Goal: Task Accomplishment & Management: Complete application form

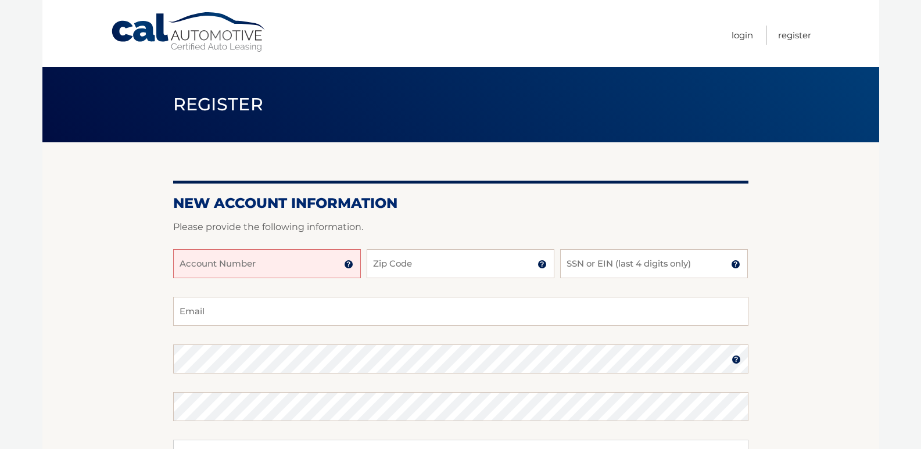
click at [200, 270] on input "Account Number" at bounding box center [267, 263] width 188 height 29
type input "44455978202"
click at [409, 270] on input "Zip Code" at bounding box center [461, 263] width 188 height 29
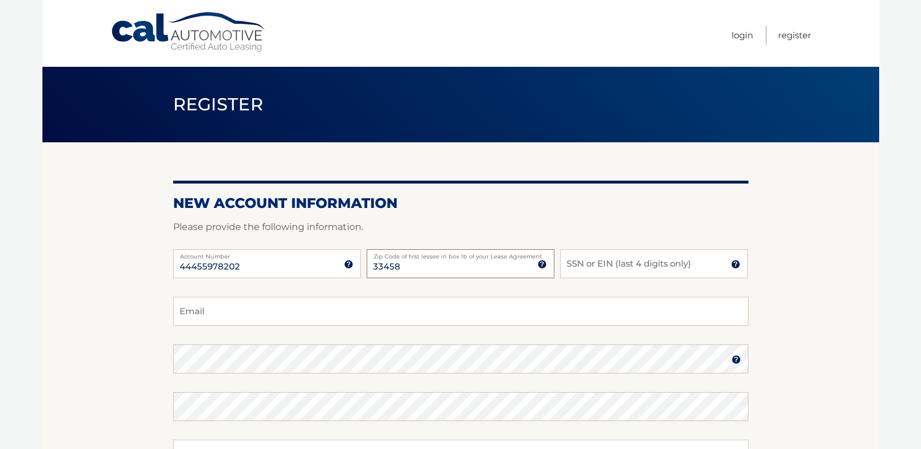
type input "33458"
drag, startPoint x: 628, startPoint y: 472, endPoint x: 388, endPoint y: 472, distance: 240.6
drag, startPoint x: 388, startPoint y: 472, endPoint x: 608, endPoint y: 255, distance: 309.0
click at [608, 255] on input "SSN or EIN (last 4 digits only)" at bounding box center [654, 263] width 188 height 29
type input "0690"
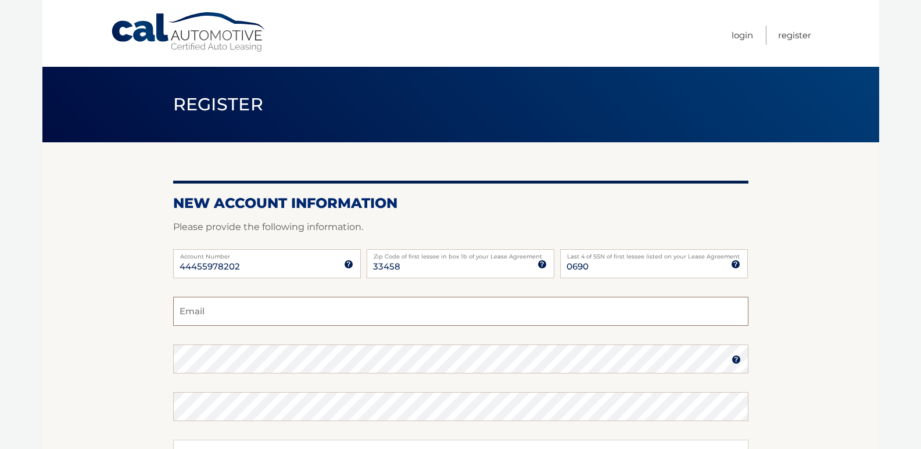
click at [203, 318] on input "Email" at bounding box center [460, 311] width 575 height 29
type input "[EMAIL_ADDRESS][DOMAIN_NAME]"
click at [735, 357] on img at bounding box center [736, 359] width 9 height 9
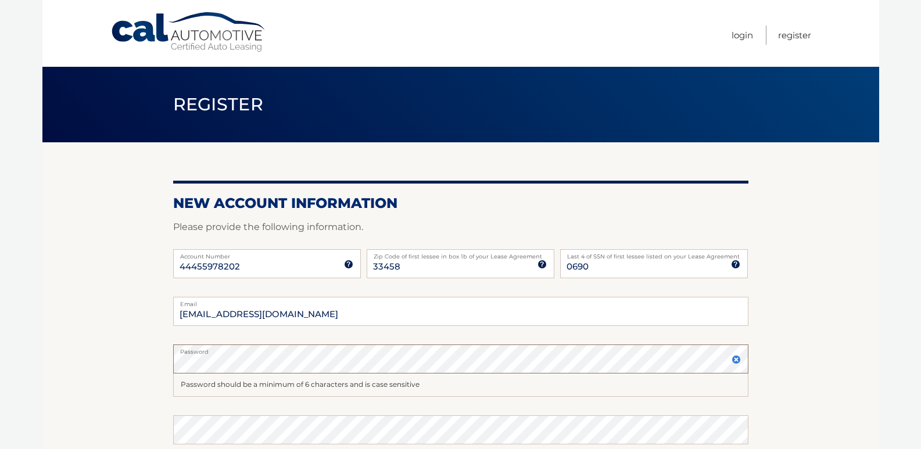
click at [693, 351] on div "Password" at bounding box center [460, 359] width 575 height 29
click at [693, 349] on label "Password" at bounding box center [460, 349] width 575 height 9
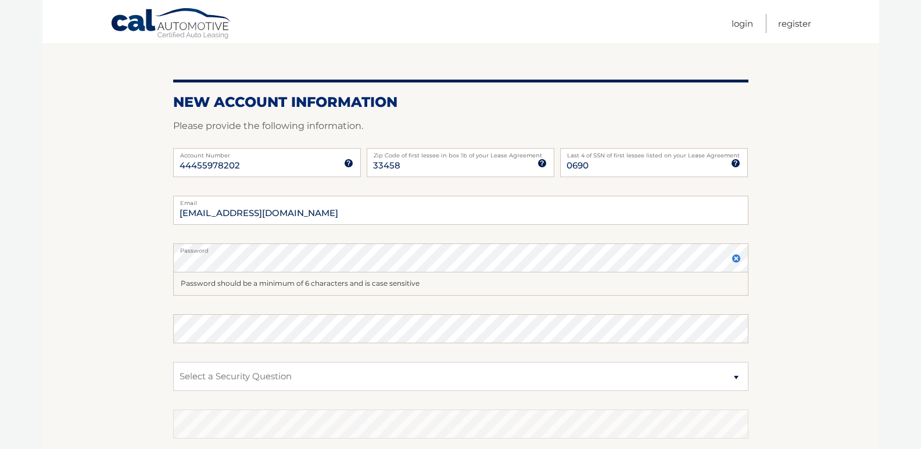
scroll to position [116, 0]
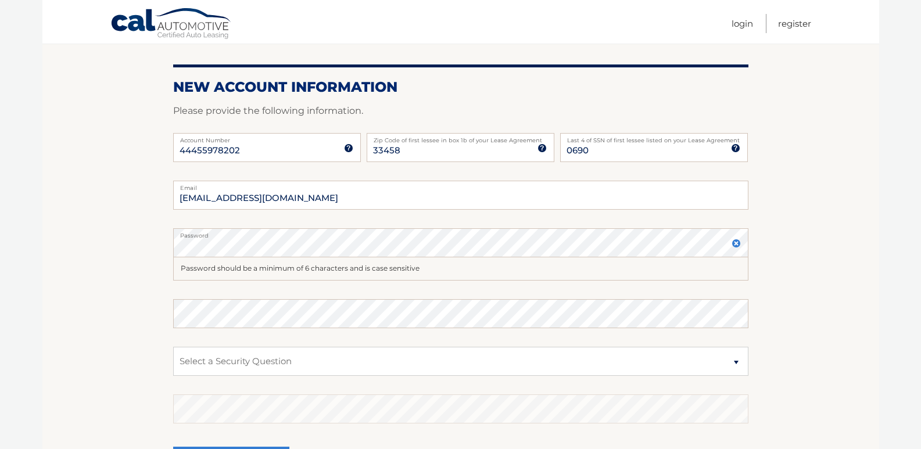
click at [266, 233] on label "Password" at bounding box center [460, 232] width 575 height 9
click at [200, 320] on fieldset "[EMAIL_ADDRESS][DOMAIN_NAME] Email Password Password should be a minimum of 6 c…" at bounding box center [460, 342] width 575 height 323
click at [216, 372] on select "Select a Security Question What was the name of your elementary school? What is…" at bounding box center [460, 361] width 575 height 29
select select "2"
click at [173, 347] on select "Select a Security Question What was the name of your elementary school? What is…" at bounding box center [460, 361] width 575 height 29
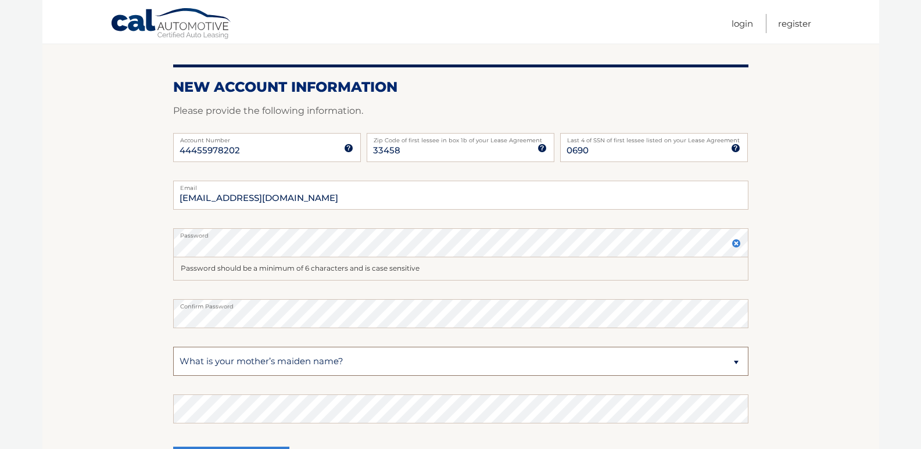
click at [199, 363] on select "Select a Security Question What was the name of your elementary school? What is…" at bounding box center [460, 361] width 575 height 29
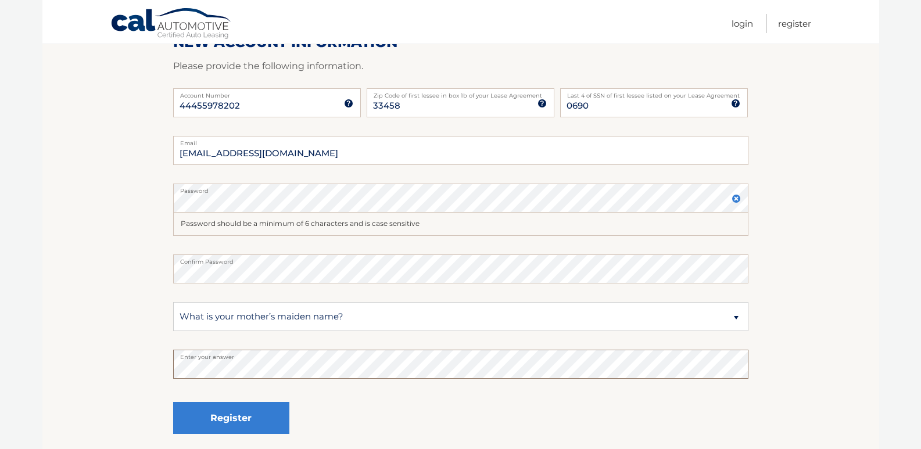
scroll to position [174, 0]
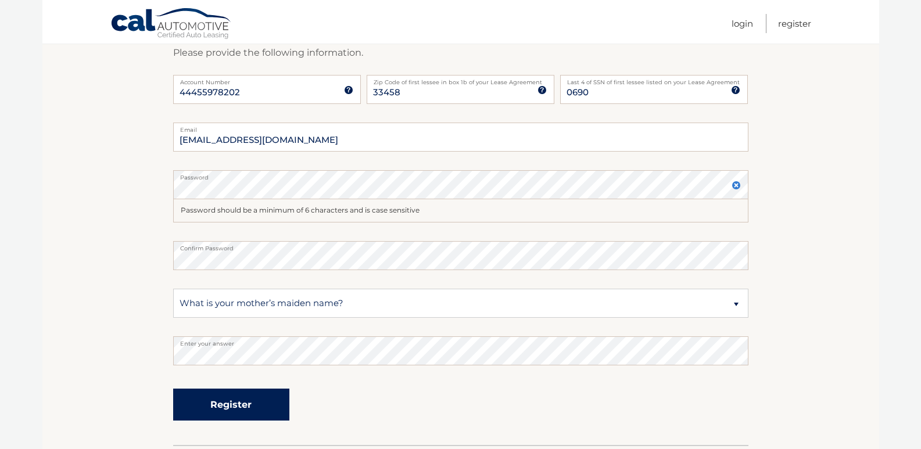
click at [241, 404] on button "Register" at bounding box center [231, 405] width 116 height 32
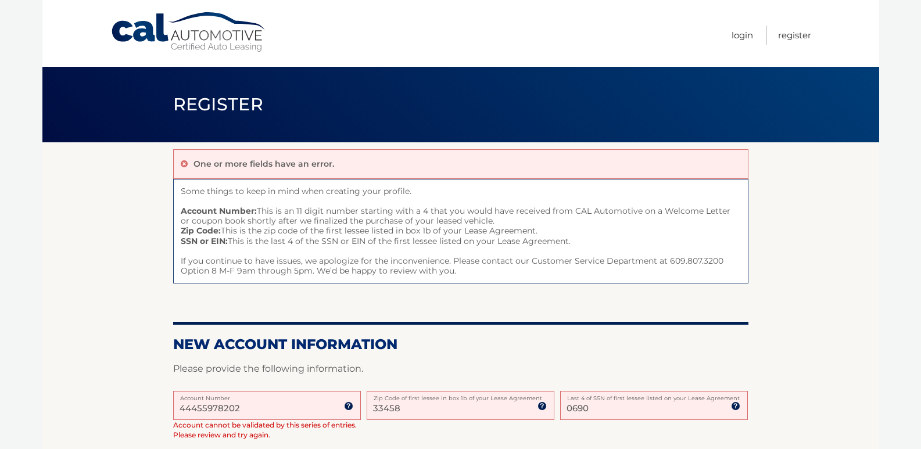
drag, startPoint x: 249, startPoint y: 411, endPoint x: 96, endPoint y: 420, distance: 152.5
click at [96, 420] on section "One or more fields have an error. Some things to keep in mind when creating you…" at bounding box center [460, 449] width 837 height 615
type input "44455978202"
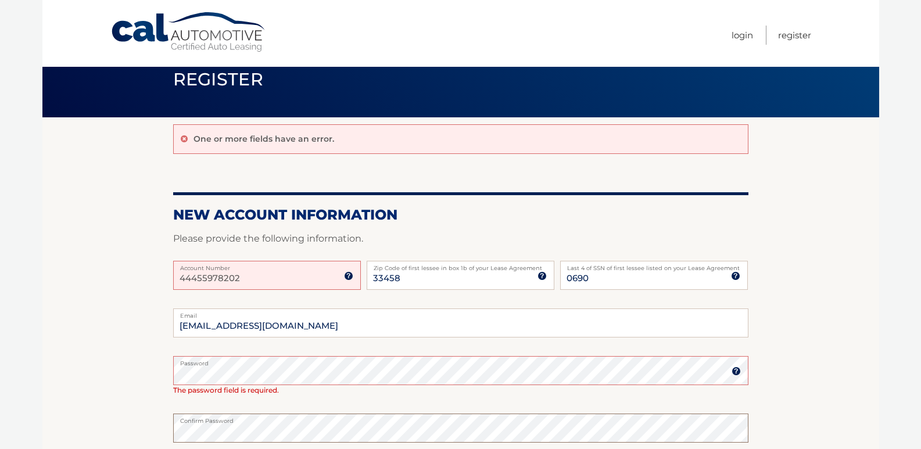
scroll to position [35, 0]
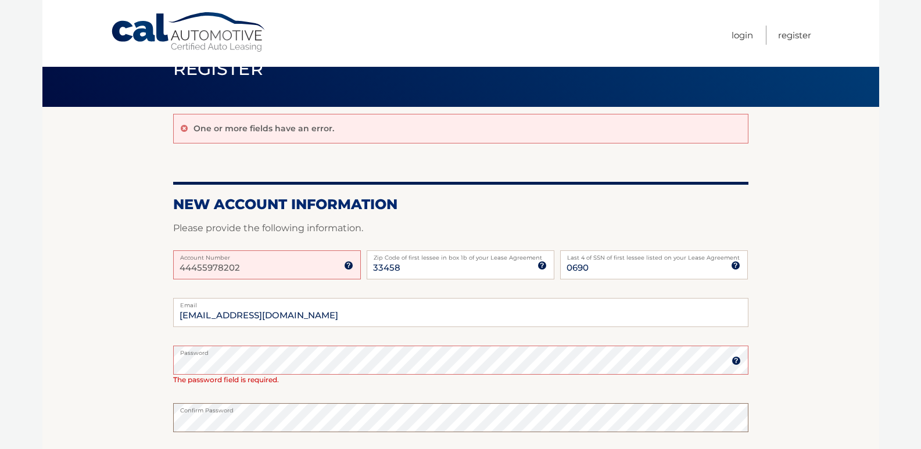
click at [160, 439] on section "One or more fields have an error. New Account Information Please provide the fo…" at bounding box center [460, 362] width 837 height 510
click at [162, 440] on section "One or more fields have an error. New Account Information Please provide the fo…" at bounding box center [460, 362] width 837 height 510
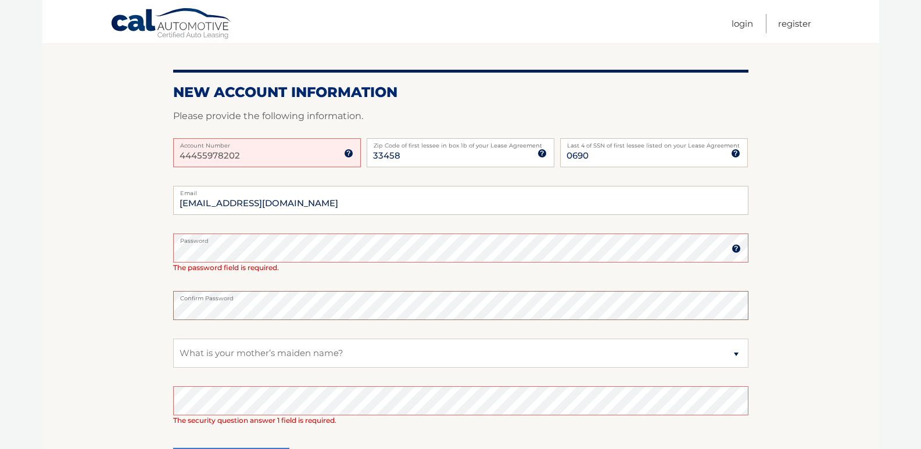
scroll to position [152, 0]
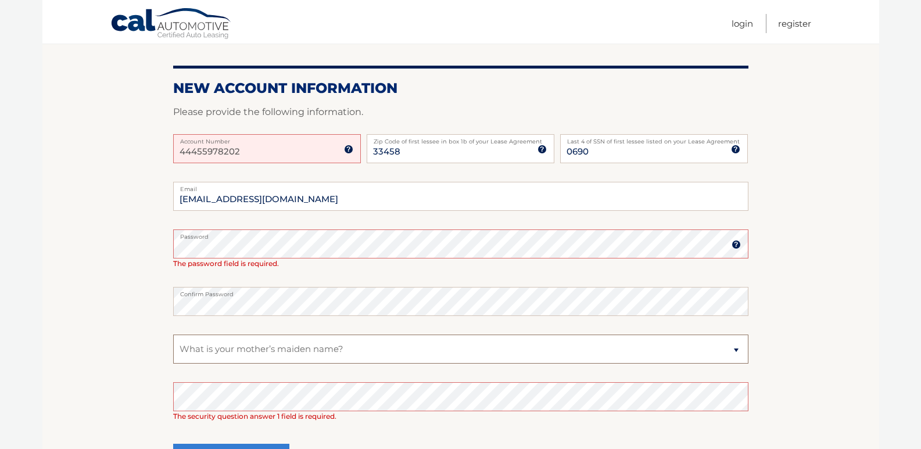
click at [267, 356] on select "Select a Security Question What was the name of your elementary school? What is…" at bounding box center [460, 349] width 575 height 29
click at [173, 335] on select "Select a Security Question What was the name of your elementary school? What is…" at bounding box center [460, 349] width 575 height 29
click at [733, 245] on img at bounding box center [736, 244] width 9 height 9
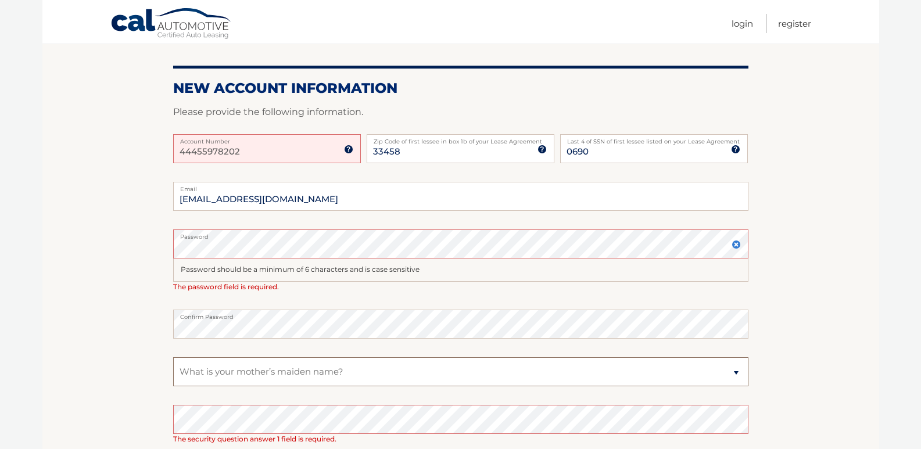
click at [224, 368] on select "Select a Security Question What was the name of your elementary school? What is…" at bounding box center [460, 371] width 575 height 29
click at [222, 374] on select "Select a Security Question What was the name of your elementary school? What is…" at bounding box center [460, 371] width 575 height 29
click at [201, 363] on select "Select a Security Question What was the name of your elementary school? What is…" at bounding box center [460, 371] width 575 height 29
click at [199, 372] on select "Select a Security Question What was the name of your elementary school? What is…" at bounding box center [460, 371] width 575 height 29
click at [199, 366] on select "Select a Security Question What was the name of your elementary school? What is…" at bounding box center [460, 371] width 575 height 29
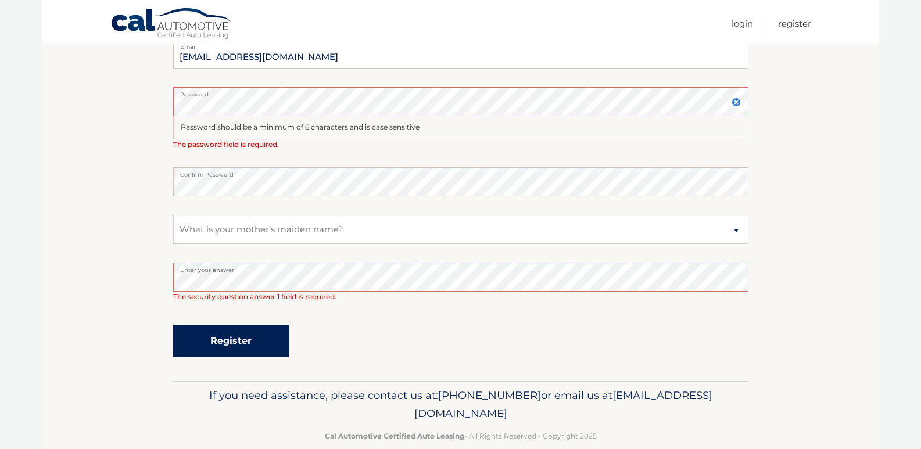
scroll to position [314, 0]
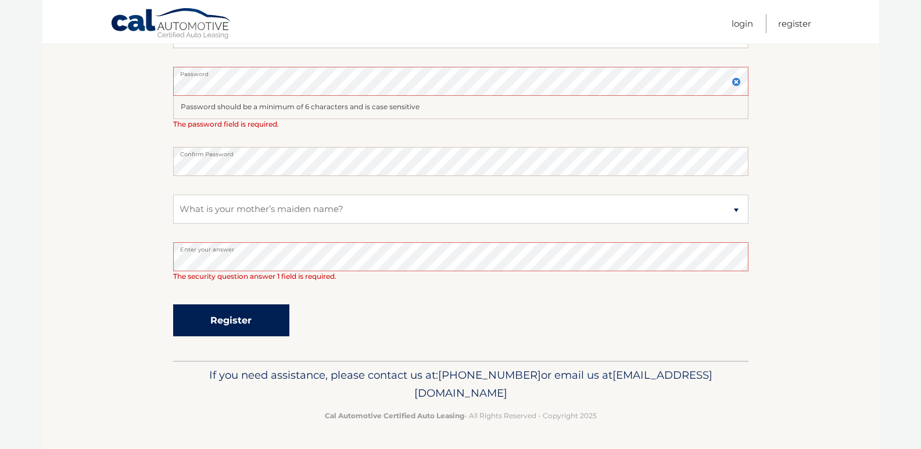
click at [235, 324] on button "Register" at bounding box center [231, 320] width 116 height 32
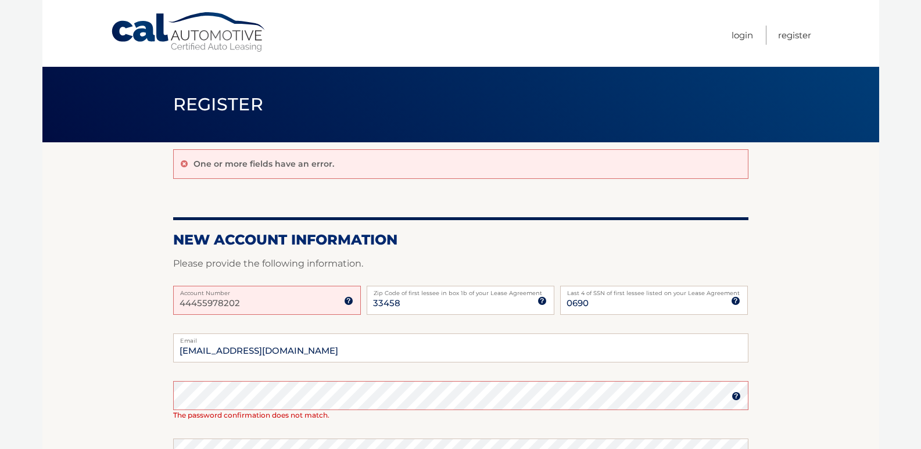
click at [349, 302] on img at bounding box center [348, 300] width 9 height 9
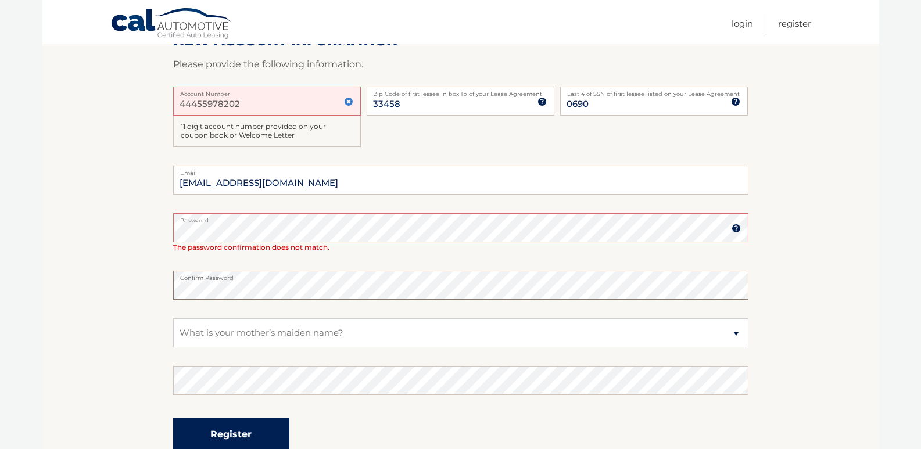
scroll to position [232, 0]
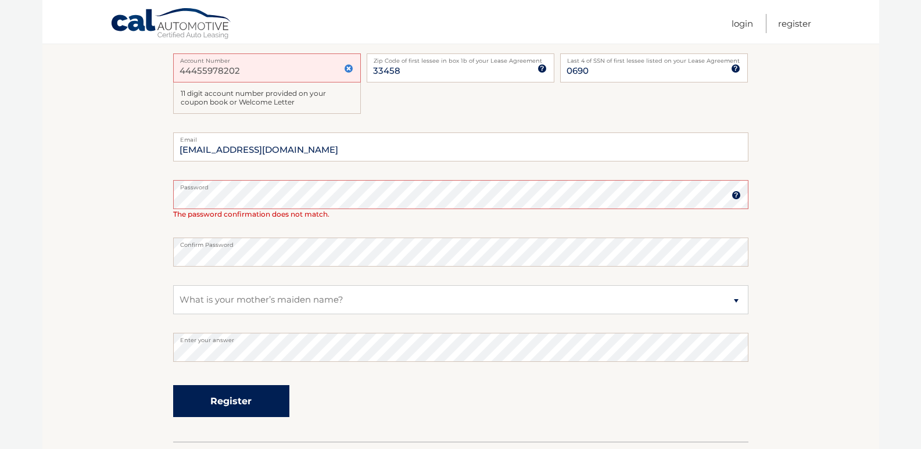
click at [230, 399] on button "Register" at bounding box center [231, 401] width 116 height 32
